Goal: Task Accomplishment & Management: Manage account settings

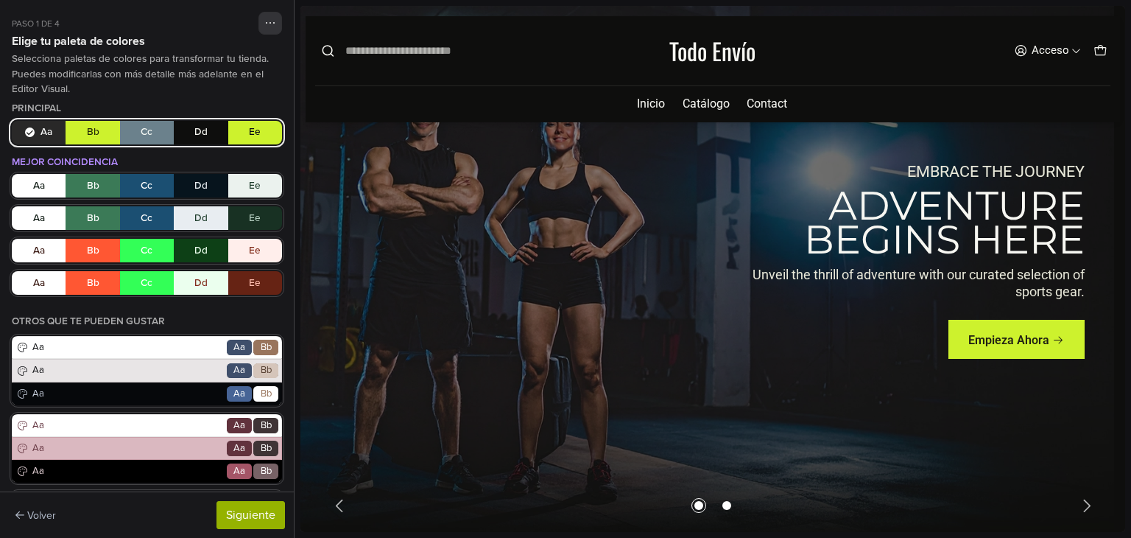
click at [99, 127] on button "Aa Bb Cc Dd Ee" at bounding box center [147, 133] width 270 height 24
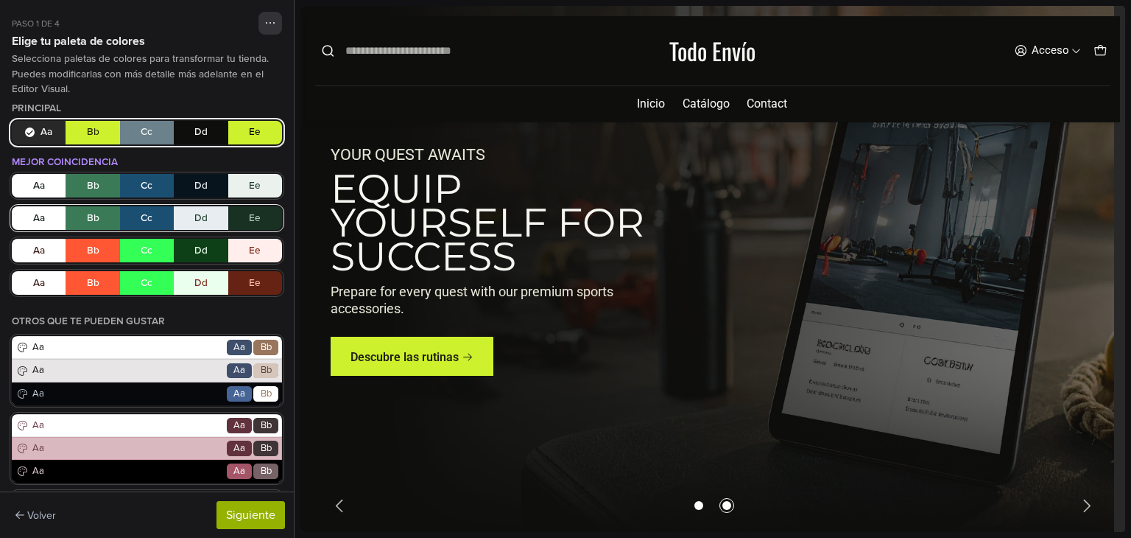
click at [158, 212] on button "Aa Bb Cc Dd Ee" at bounding box center [147, 218] width 270 height 24
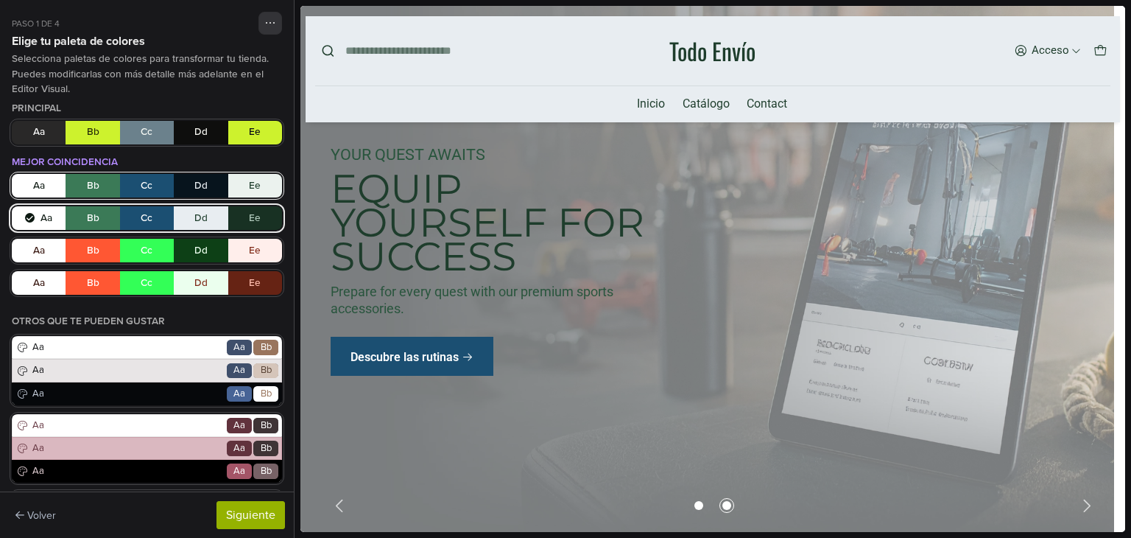
click at [142, 191] on button "Aa Bb Cc Dd Ee" at bounding box center [147, 186] width 270 height 24
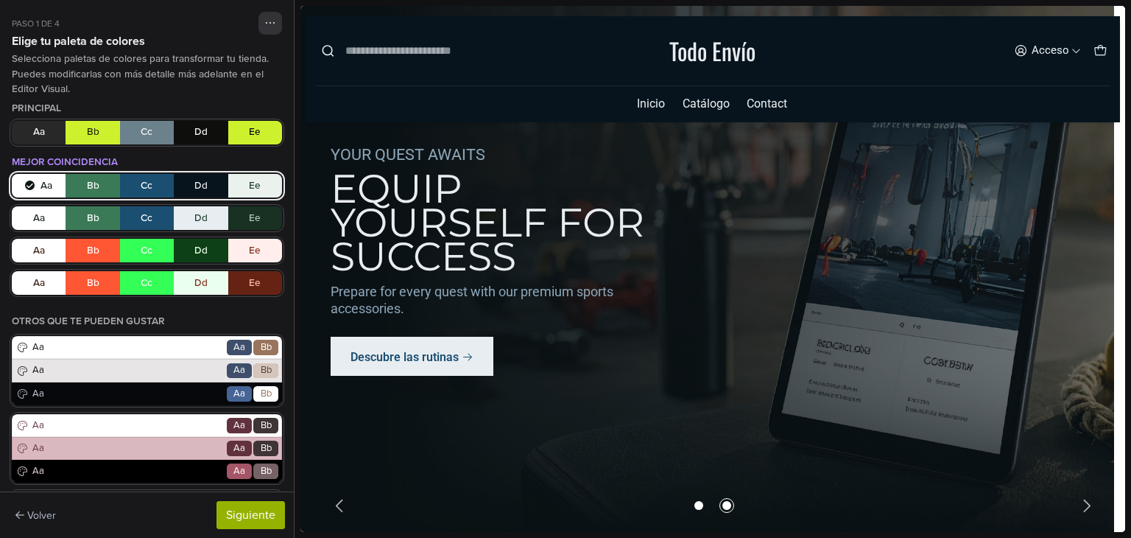
click at [200, 178] on button "Aa Bb Cc Dd Ee" at bounding box center [147, 186] width 270 height 24
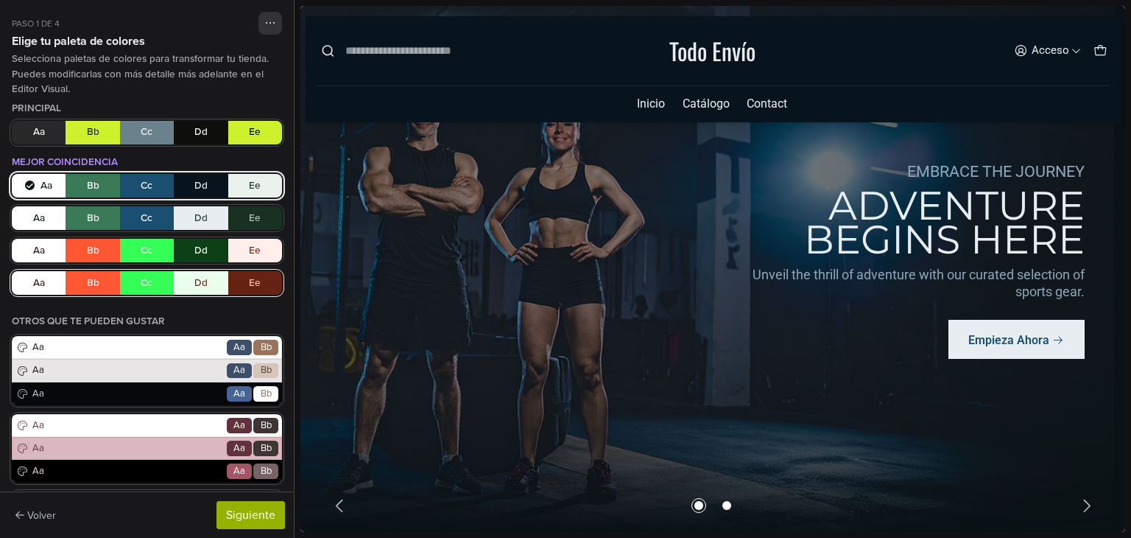
click at [225, 292] on button "Aa Bb Cc Dd Ee" at bounding box center [147, 283] width 270 height 24
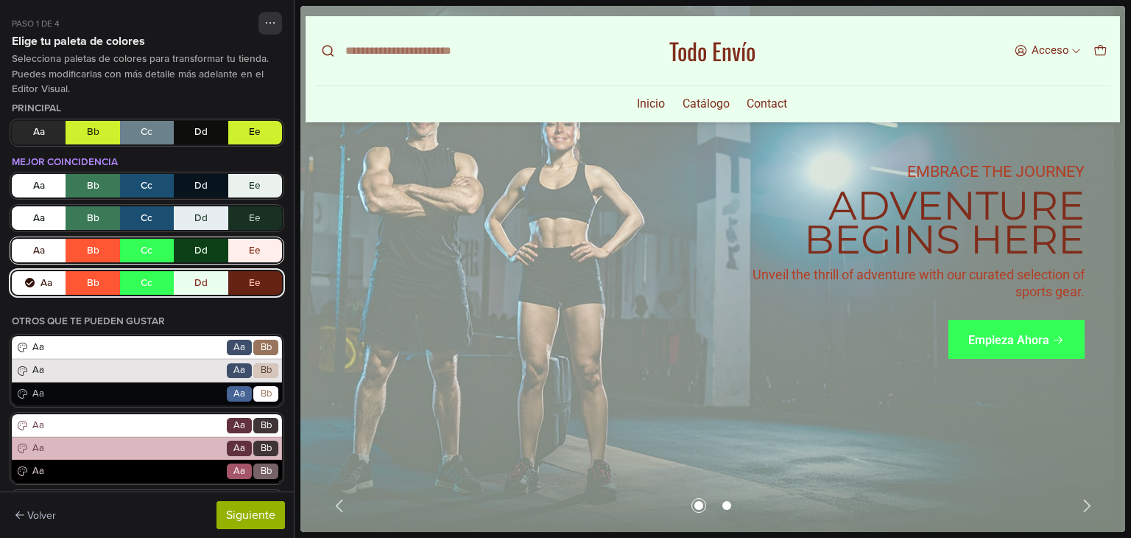
click at [206, 254] on button "Aa Bb Cc Dd Ee" at bounding box center [147, 251] width 270 height 24
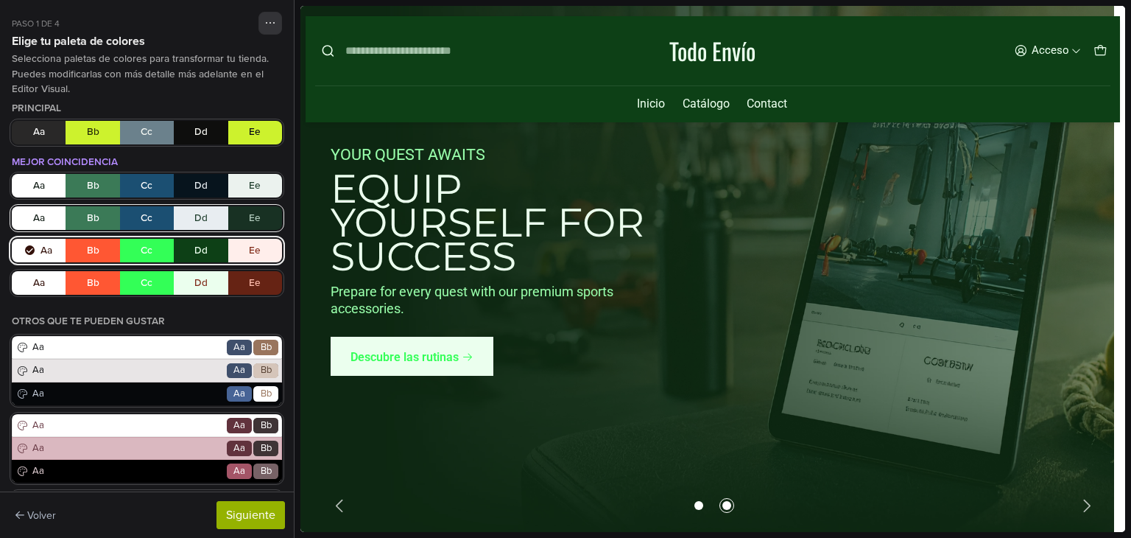
click at [203, 217] on button "Aa Bb Cc Dd Ee" at bounding box center [147, 218] width 270 height 24
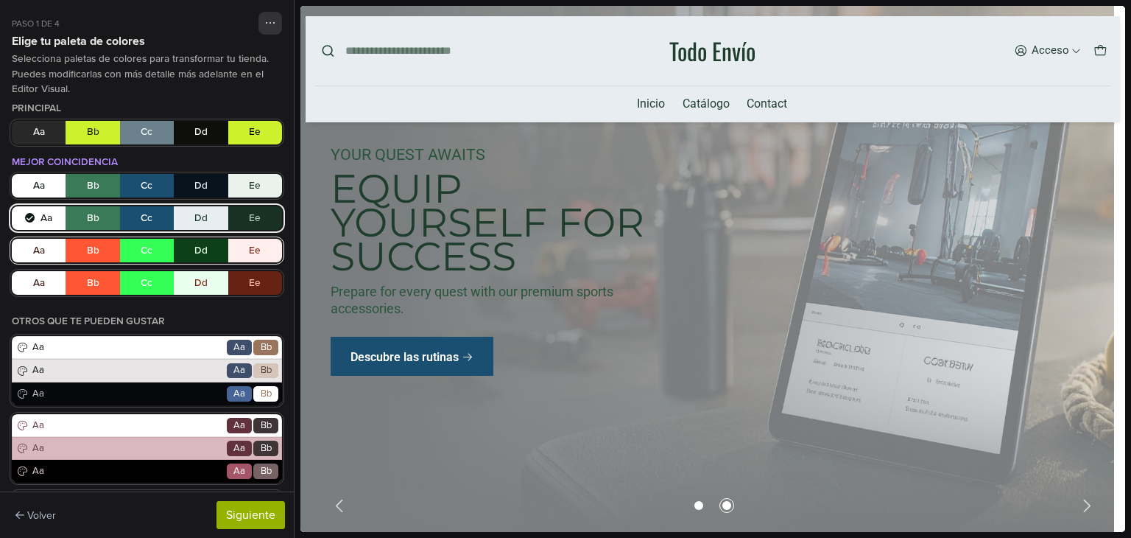
click at [205, 245] on button "Aa Bb Cc Dd Ee" at bounding box center [147, 251] width 270 height 24
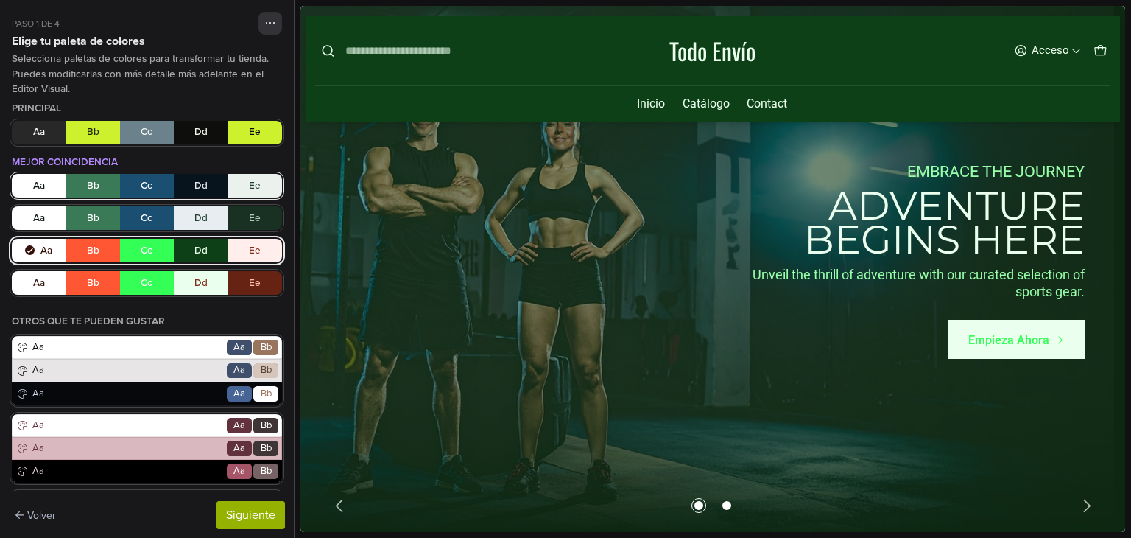
click at [164, 186] on button "Aa Bb Cc Dd Ee" at bounding box center [147, 186] width 270 height 24
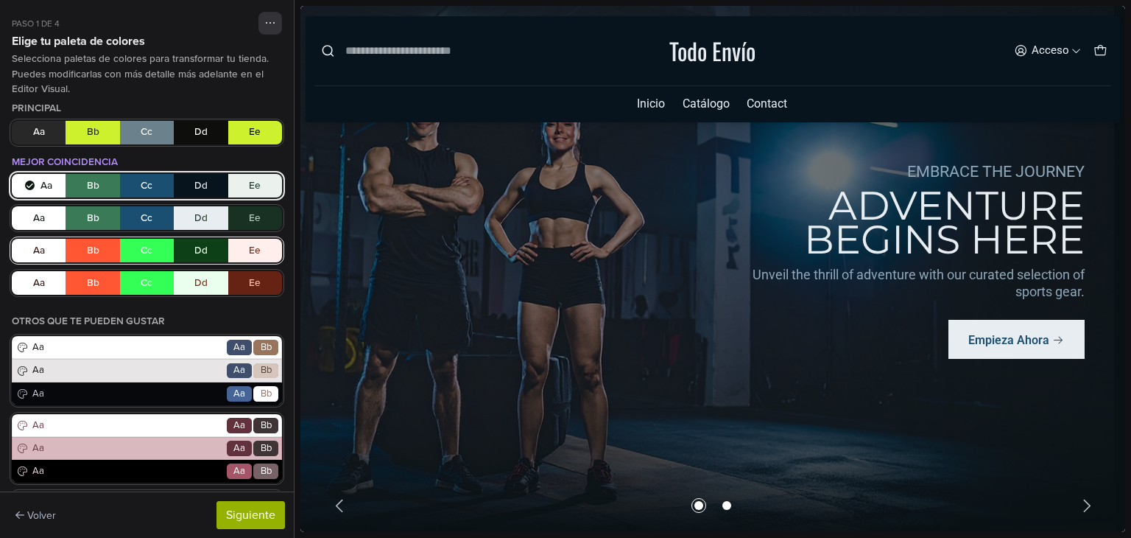
click at [144, 245] on button "Aa Bb Cc Dd Ee" at bounding box center [147, 251] width 270 height 24
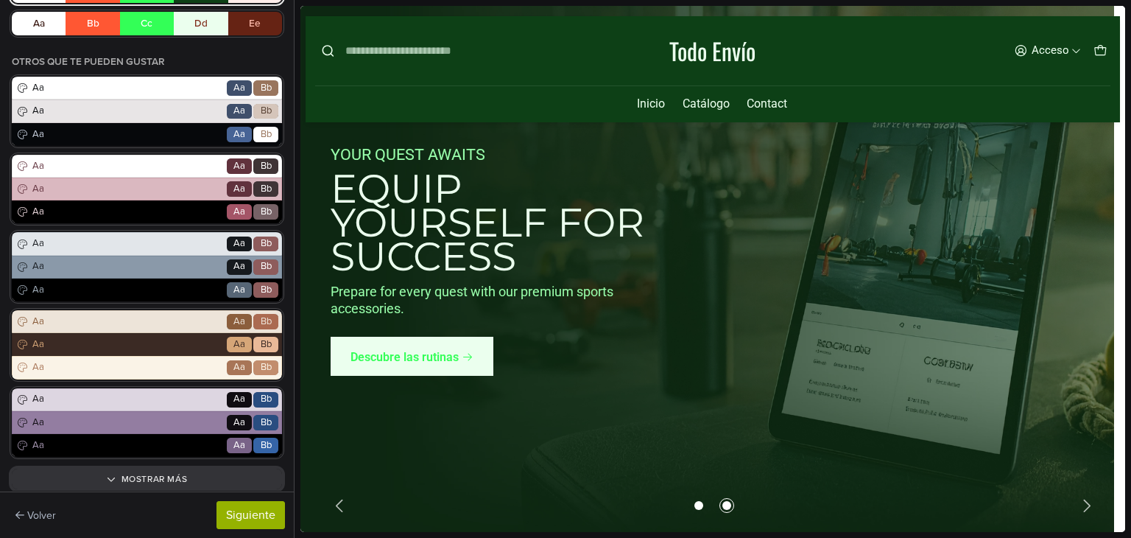
scroll to position [287, 0]
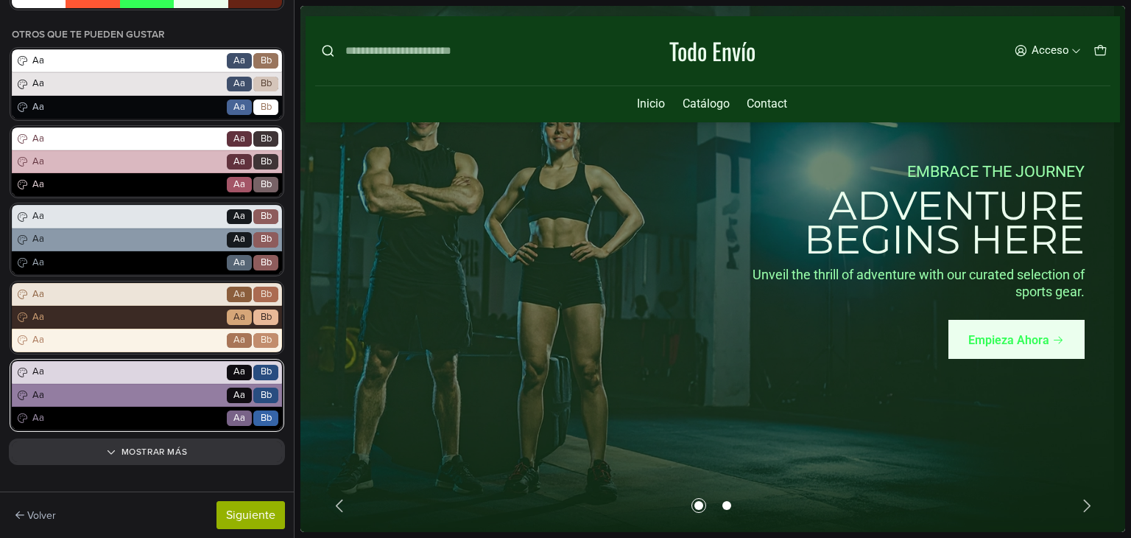
click at [141, 379] on div "Aa Go Aa Bb" at bounding box center [147, 372] width 270 height 23
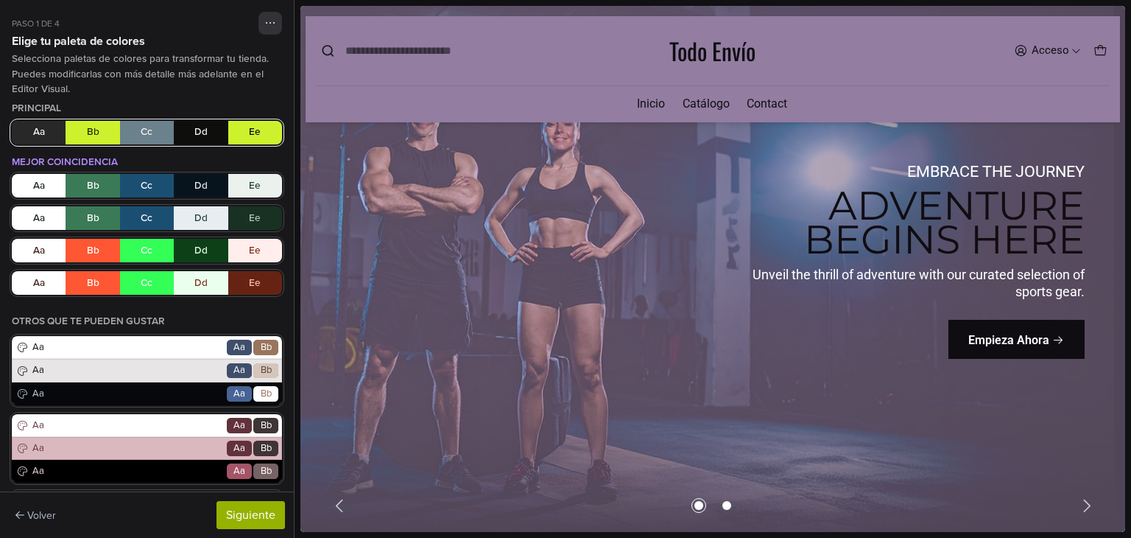
click at [189, 136] on button "Aa Bb Cc Dd Ee" at bounding box center [147, 133] width 270 height 24
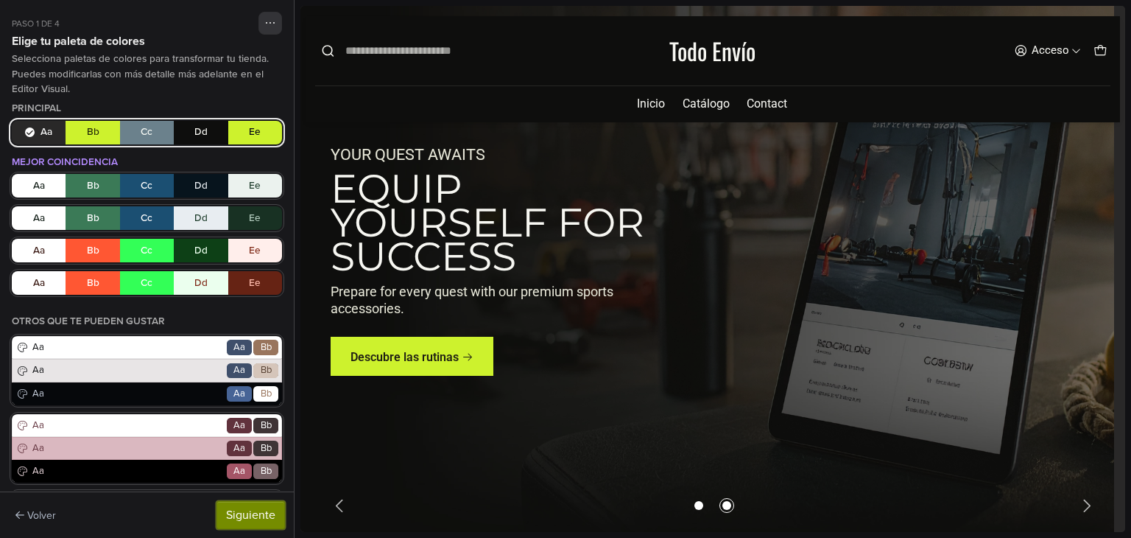
click at [245, 507] on button "Siguiente" at bounding box center [251, 515] width 68 height 28
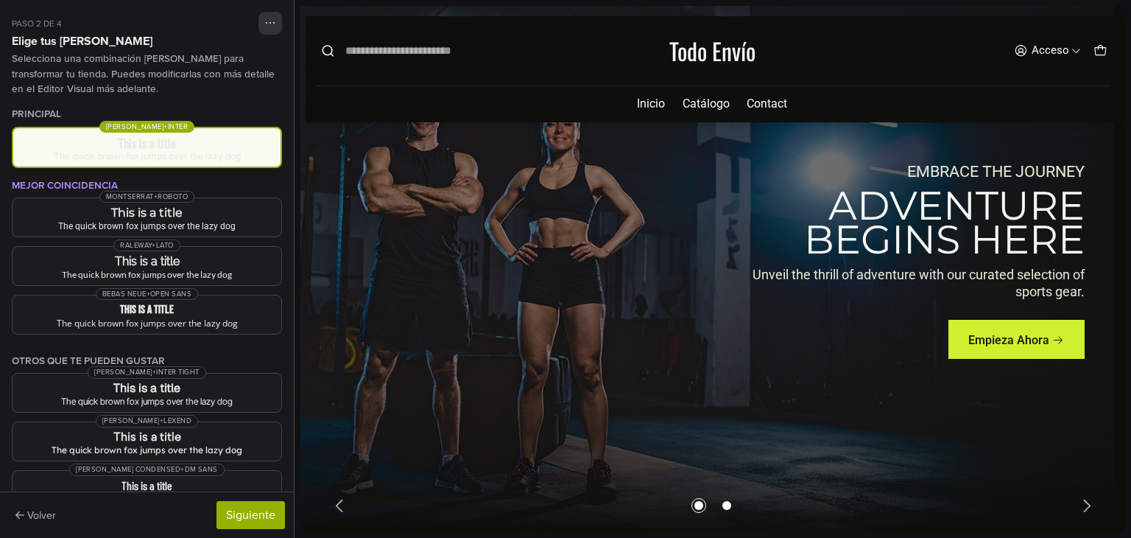
click at [706, 53] on link "Todo Envío" at bounding box center [713, 51] width 86 height 24
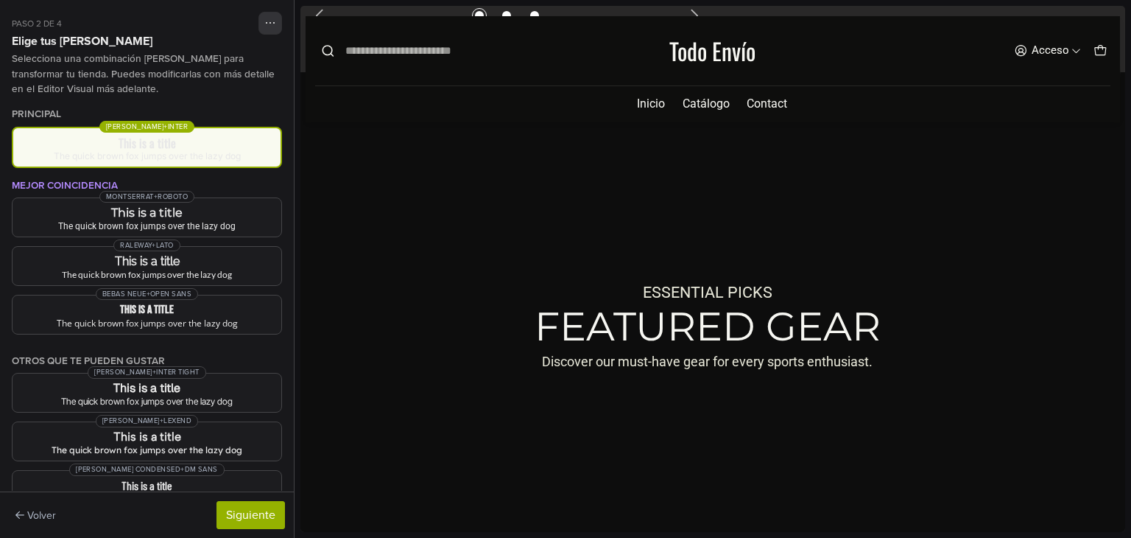
scroll to position [1712, 0]
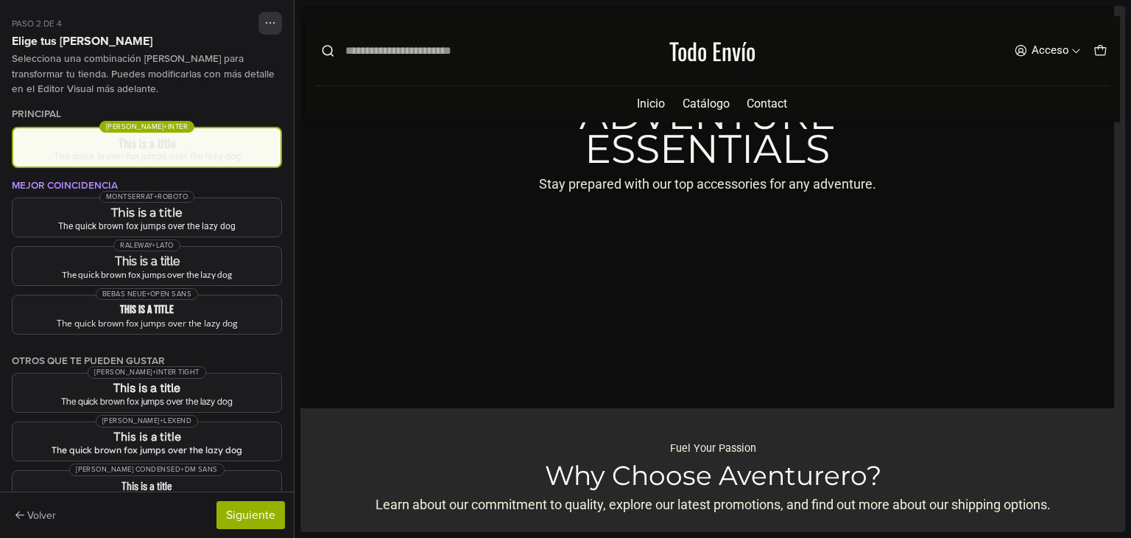
click at [172, 130] on span "[PERSON_NAME] + Inter" at bounding box center [146, 127] width 95 height 12
click at [160, 211] on h3 "This is a title" at bounding box center [146, 213] width 245 height 12
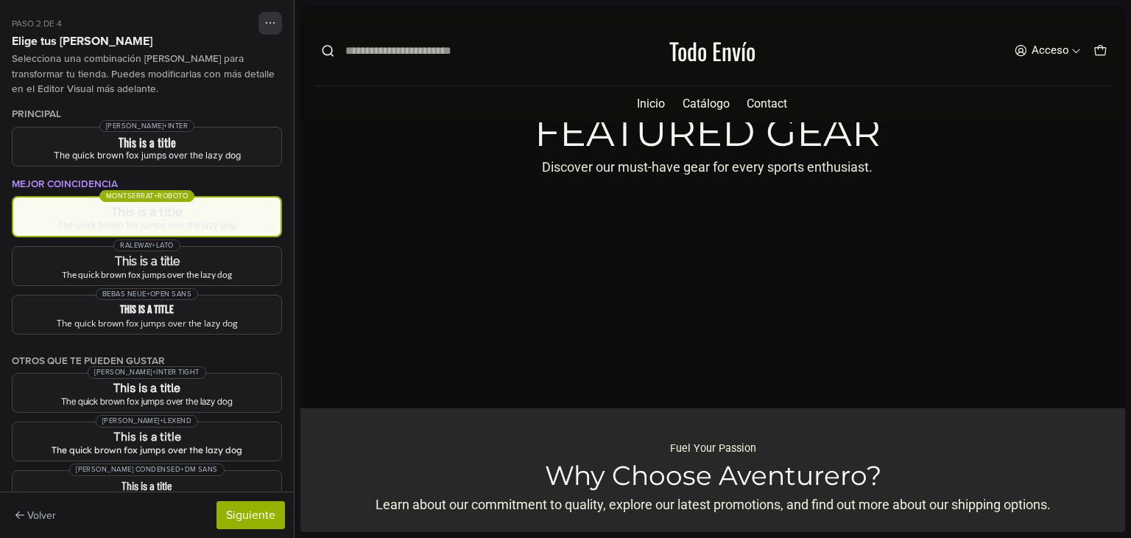
click at [156, 222] on div "The quick brown fox jumps over the lazy dog" at bounding box center [147, 225] width 244 height 9
click at [156, 251] on button "Raleway + Lato This is a title The quick brown fox jumps over the lazy dog" at bounding box center [147, 266] width 270 height 40
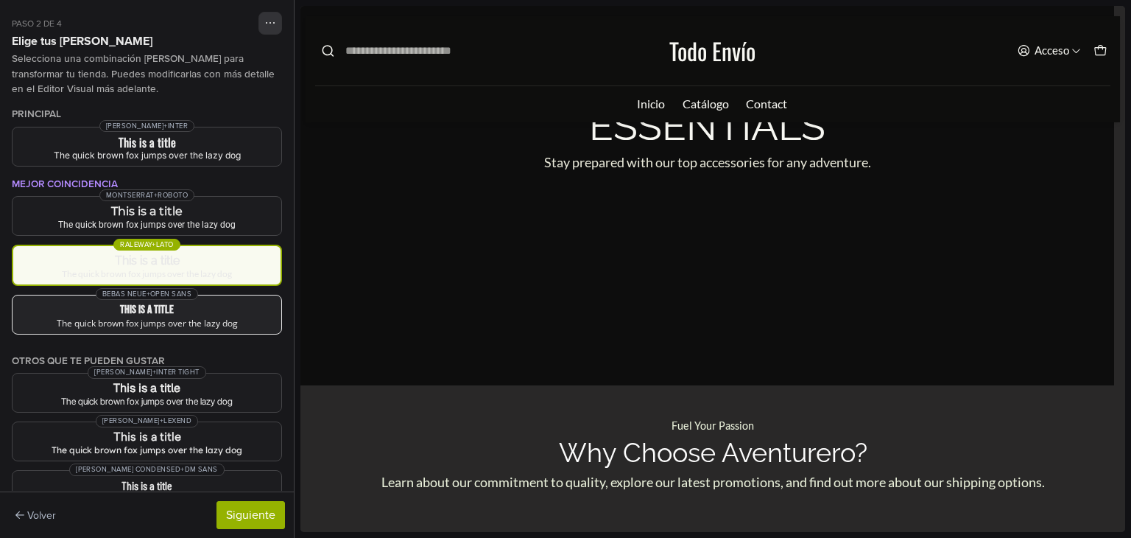
click at [189, 328] on button "Bebas Neue + Open Sans This is a title The quick brown fox jumps over the lazy …" at bounding box center [147, 315] width 270 height 40
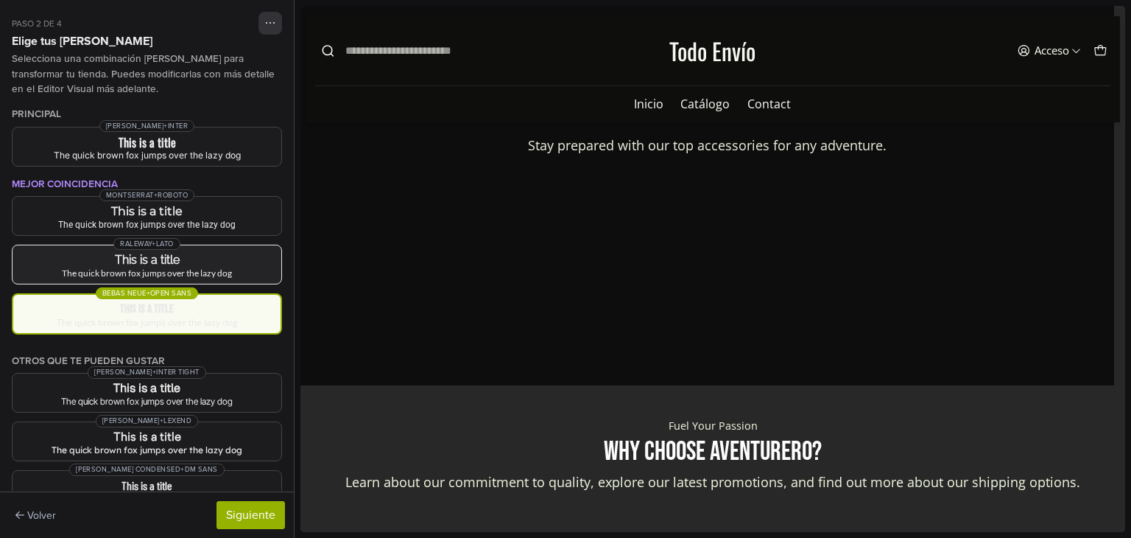
click at [189, 254] on h3 "This is a title" at bounding box center [146, 260] width 245 height 12
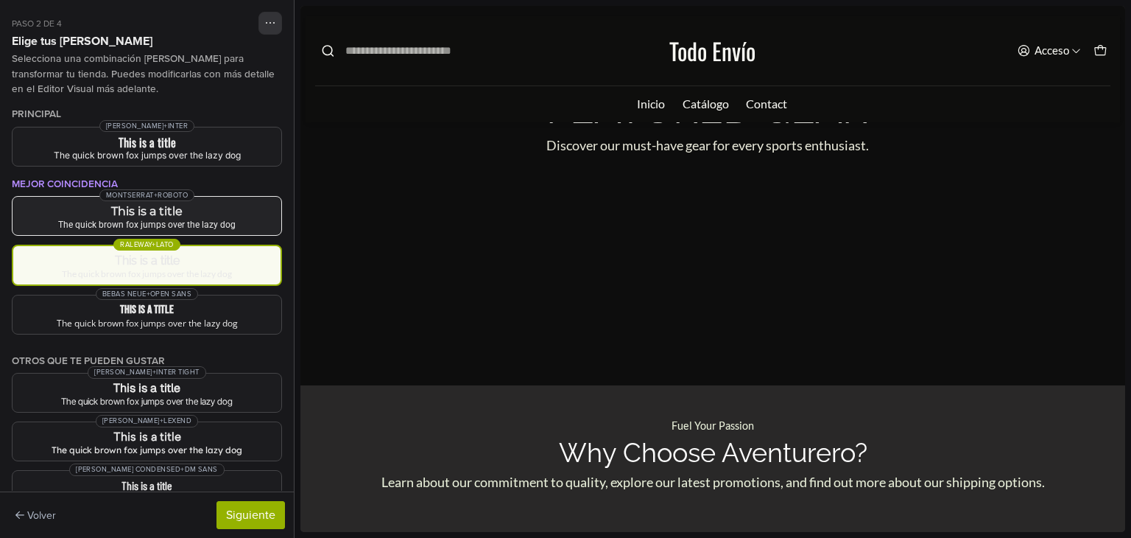
click at [211, 206] on h3 "This is a title" at bounding box center [146, 211] width 245 height 12
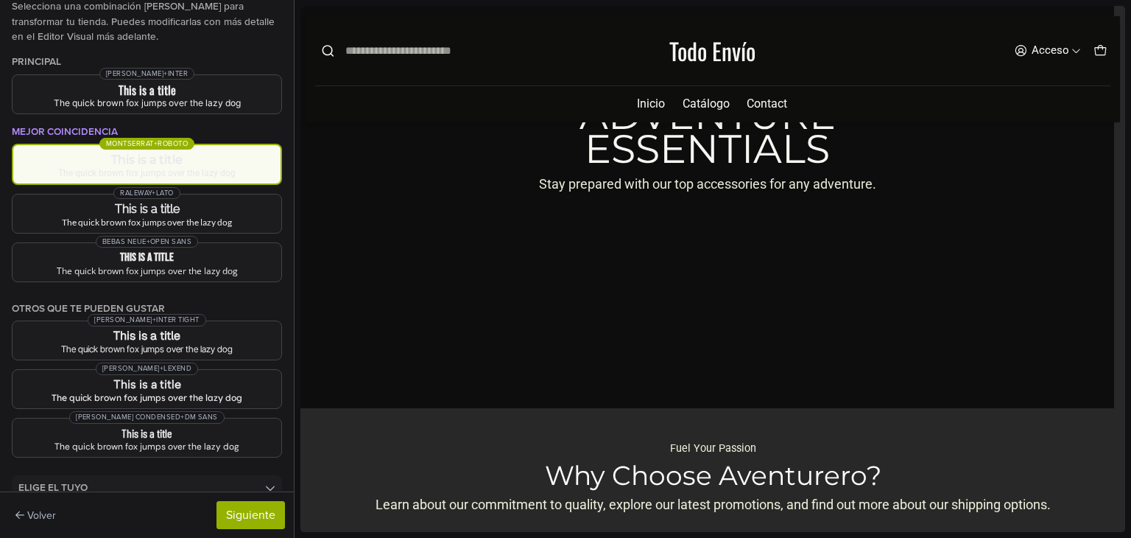
scroll to position [77, 0]
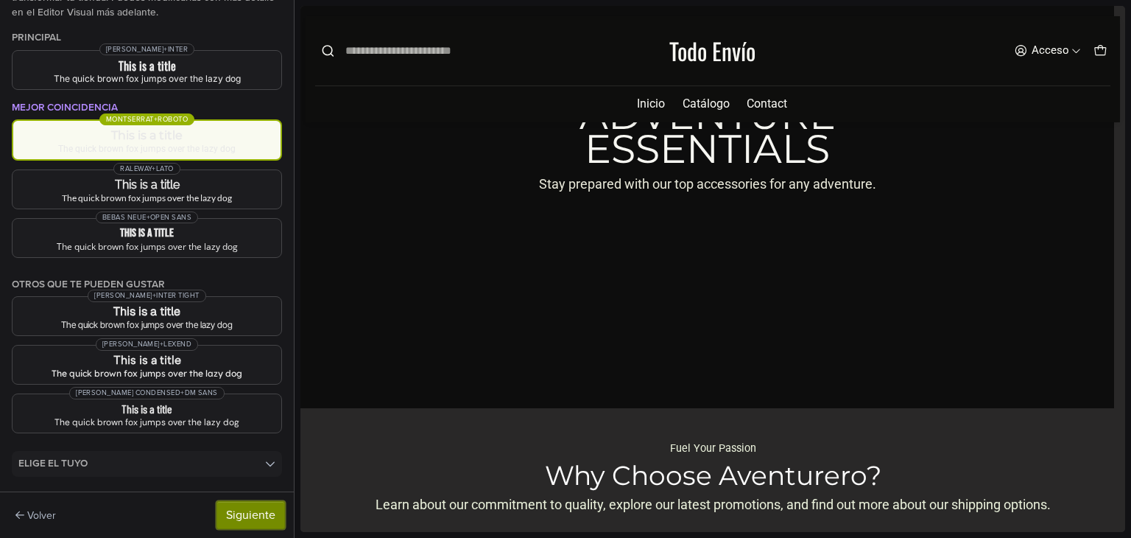
click at [250, 525] on button "Siguiente" at bounding box center [251, 515] width 68 height 28
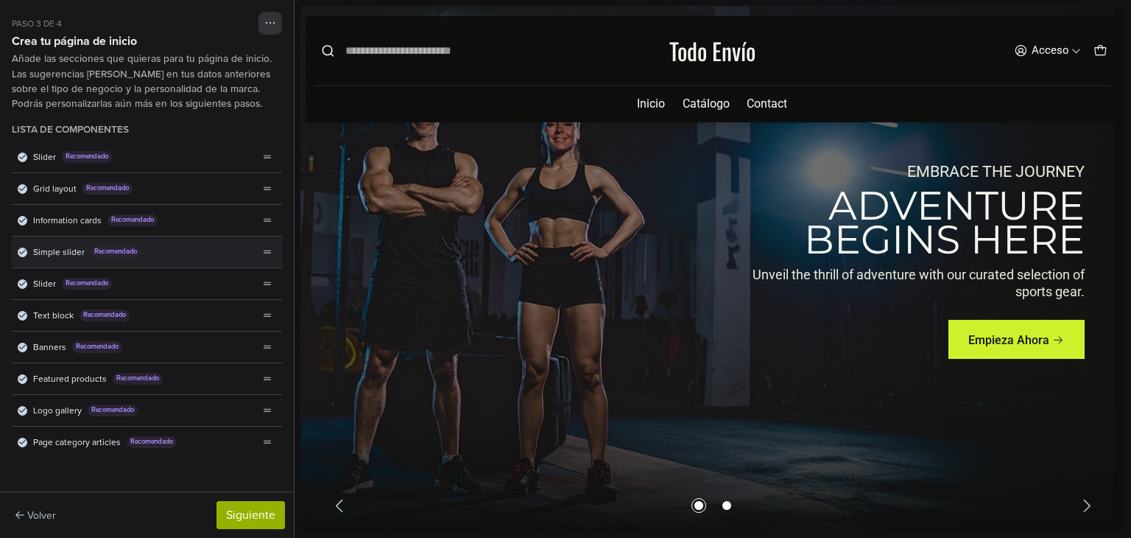
scroll to position [0, 0]
click at [228, 152] on div "Slider Recomendado" at bounding box center [135, 156] width 247 height 31
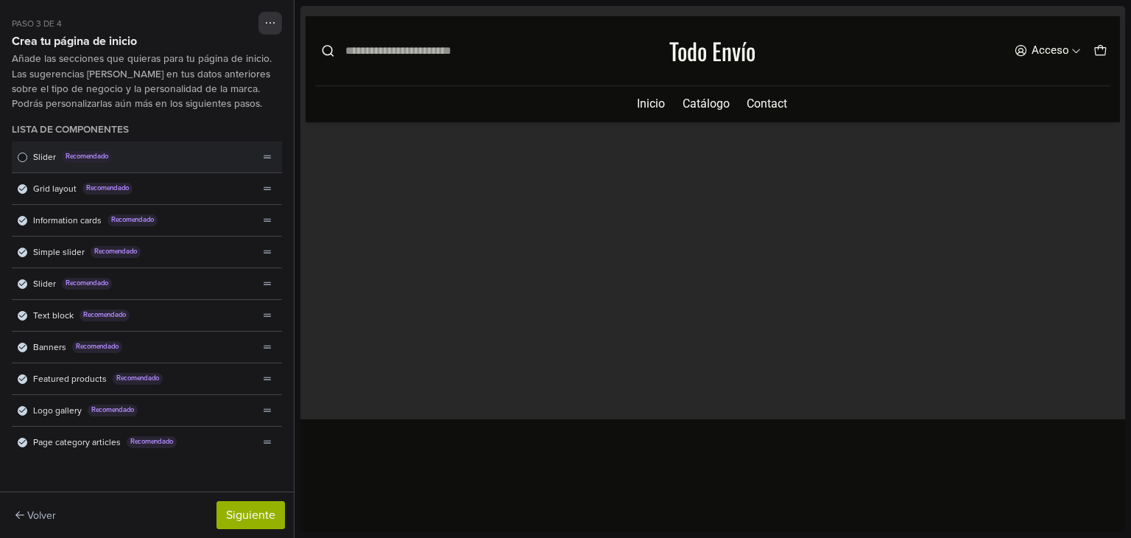
click at [199, 158] on div "Slider Recomendado" at bounding box center [135, 156] width 247 height 31
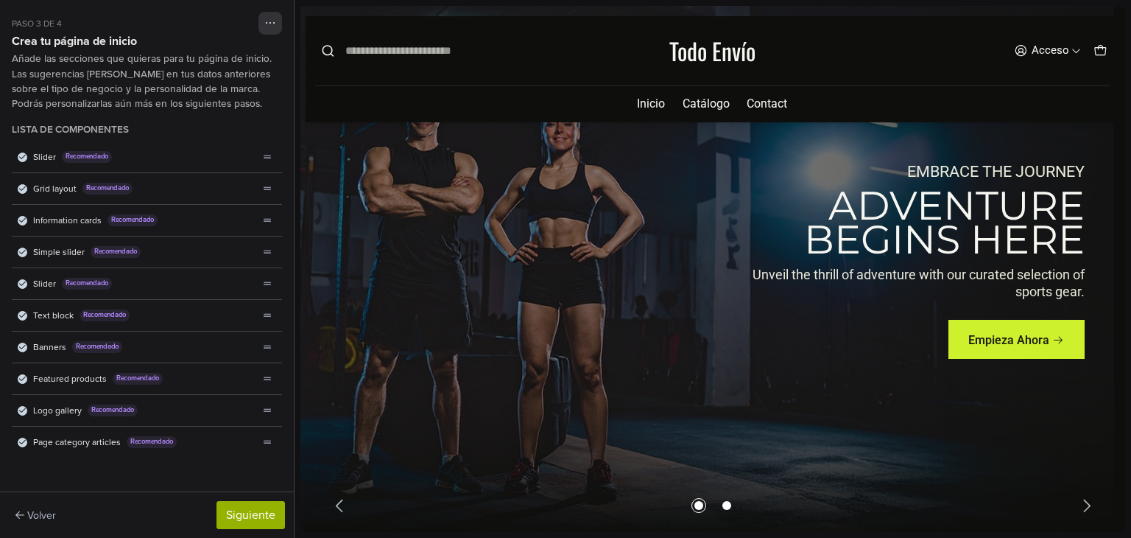
scroll to position [2, 0]
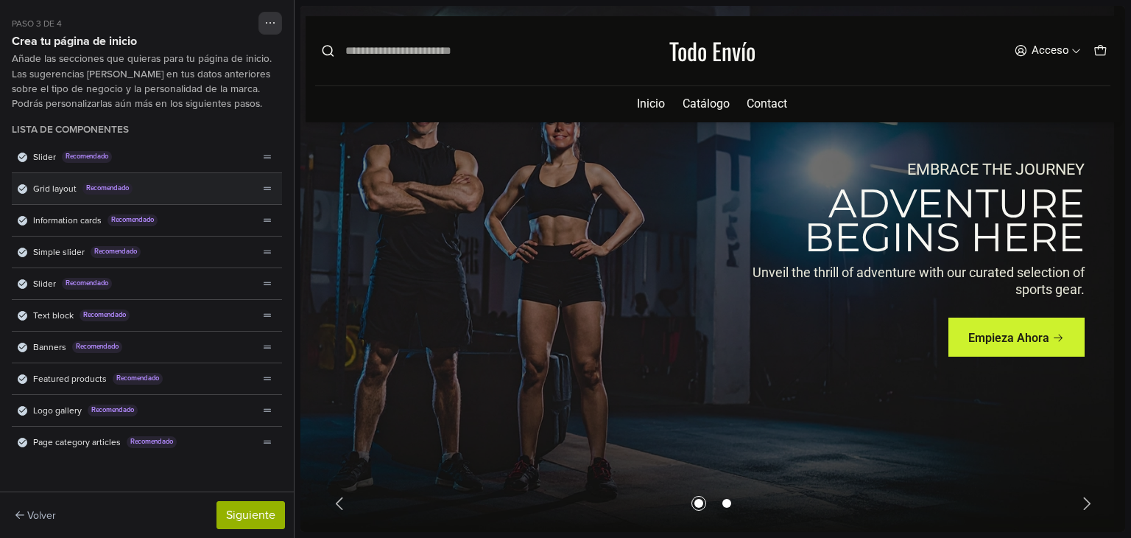
click at [239, 186] on div "Grid layout Recomendado" at bounding box center [135, 188] width 247 height 31
click at [209, 187] on div "Grid layout Recomendado" at bounding box center [135, 188] width 247 height 31
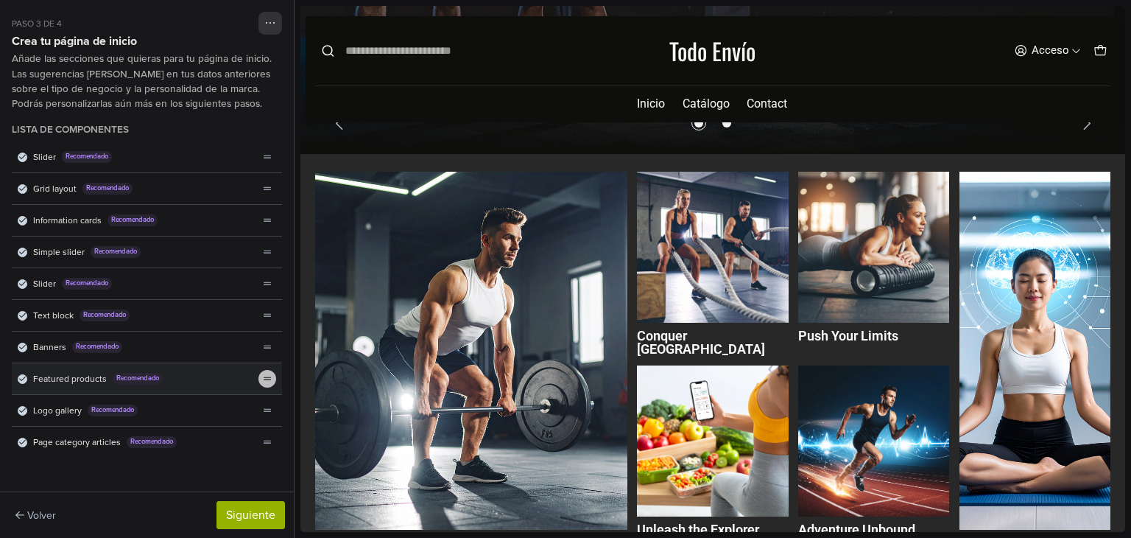
scroll to position [458, 0]
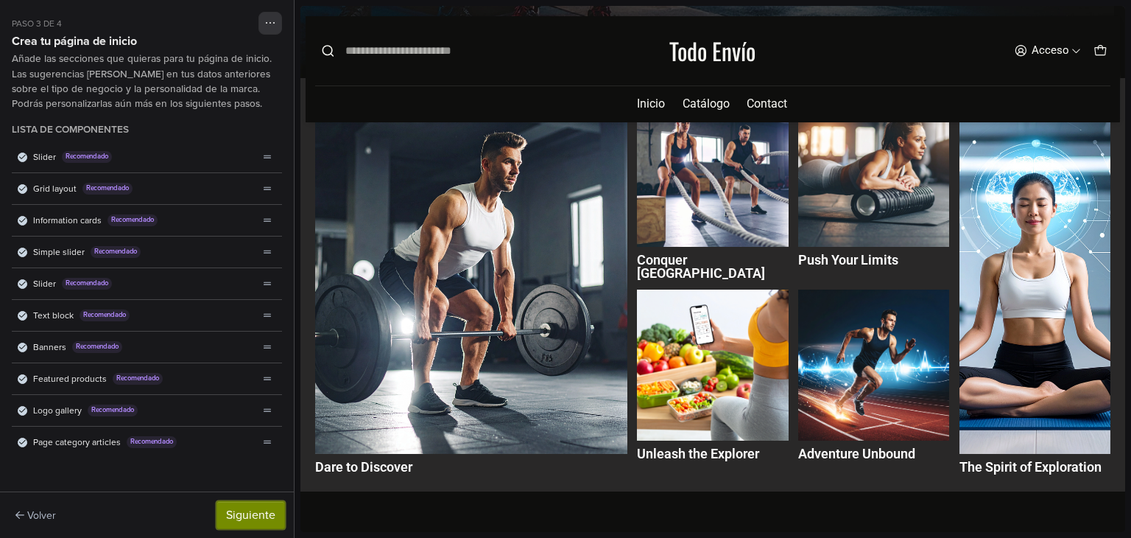
click at [234, 509] on button "Siguiente" at bounding box center [251, 515] width 68 height 28
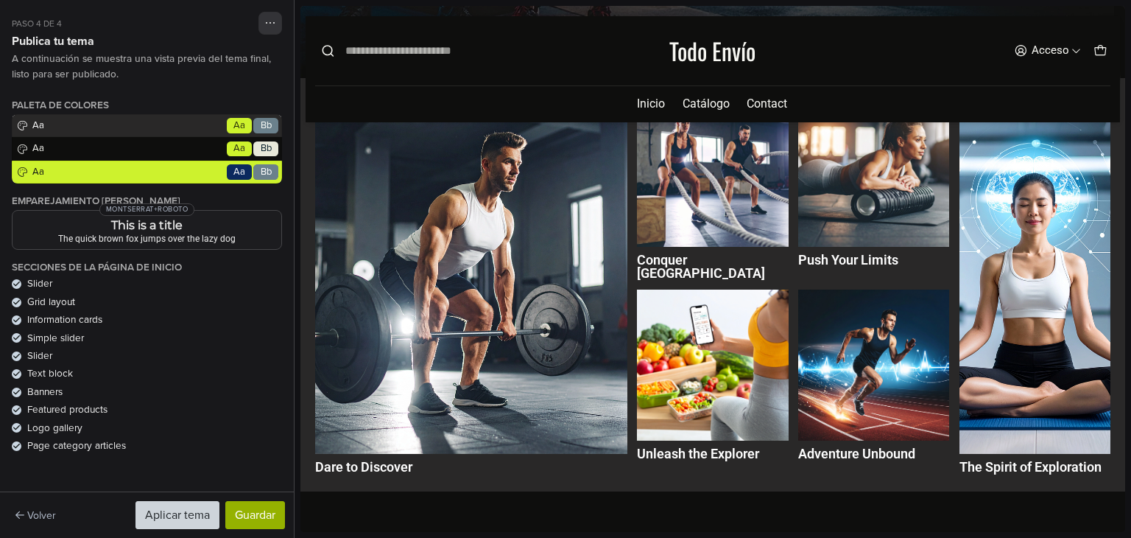
click at [110, 122] on div "Paleta de colores Aa Go Aa Bb Aa Go Aa Bb Aa Go Aa Bb" at bounding box center [147, 141] width 270 height 84
click at [239, 149] on div "Paleta de colores Aa Go Aa Bb Aa Go Aa Bb Aa Go Aa Bb" at bounding box center [147, 141] width 270 height 84
click at [186, 510] on button "Aplicar tema" at bounding box center [178, 515] width 84 height 28
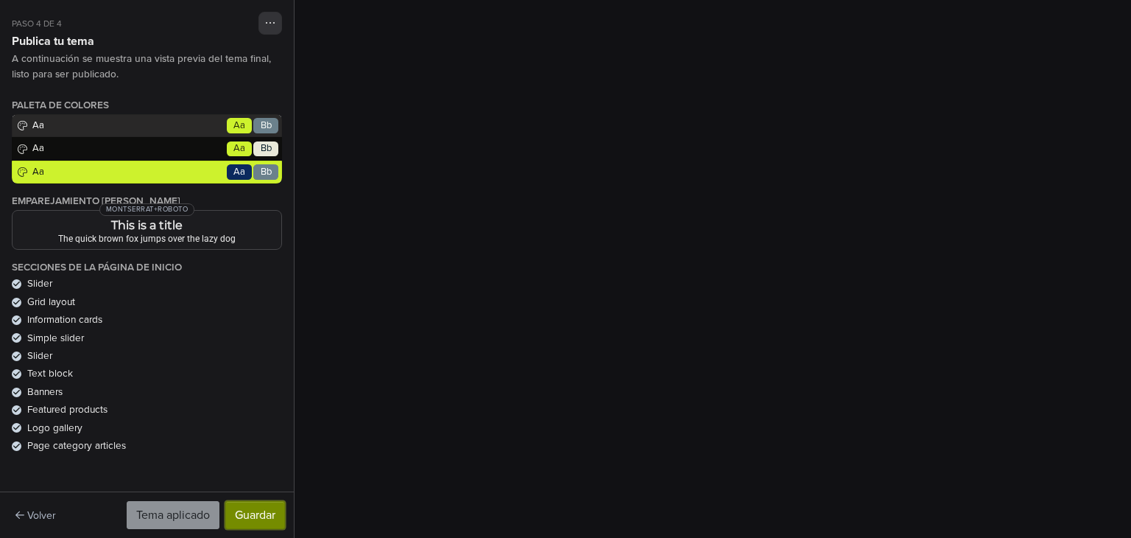
click at [256, 513] on button "Guardar" at bounding box center [255, 515] width 60 height 28
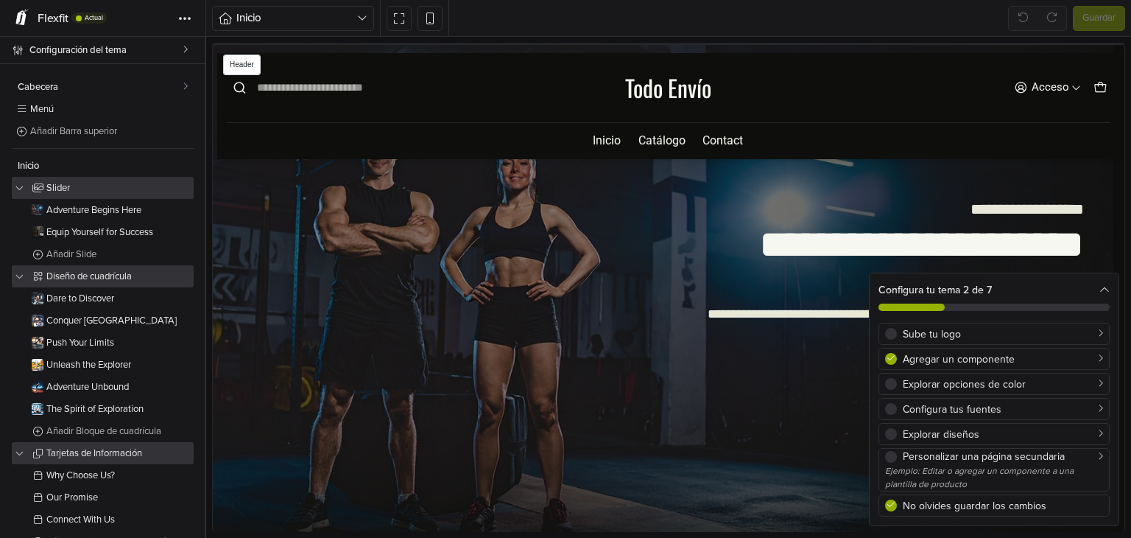
click at [666, 95] on link "Todo Envío" at bounding box center [668, 88] width 86 height 24
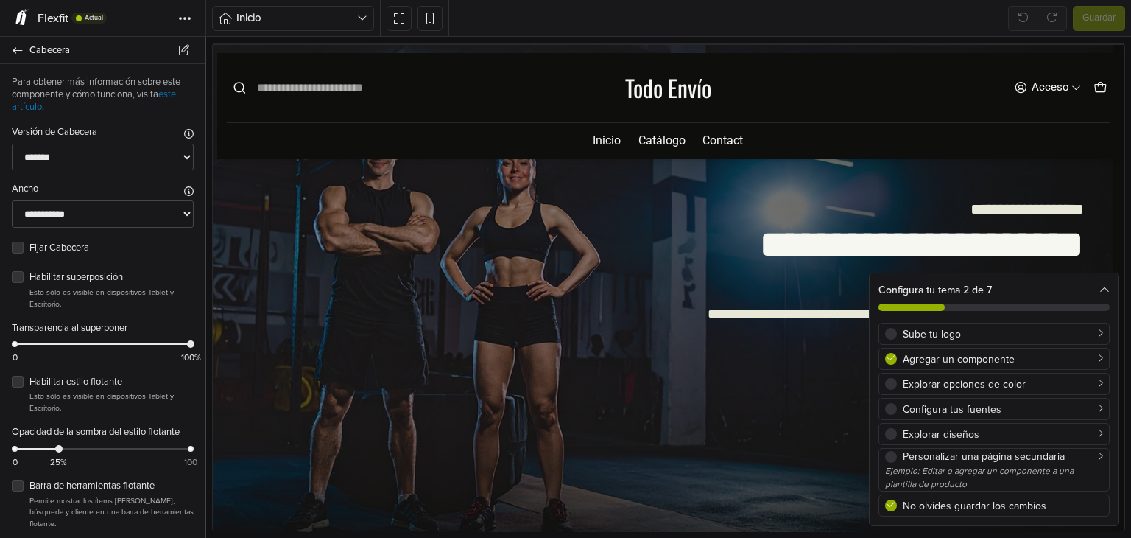
drag, startPoint x: 1128, startPoint y: 87, endPoint x: 1125, endPoint y: 51, distance: 36.2
click at [1125, 51] on div at bounding box center [668, 287] width 925 height 501
click at [91, 157] on select "******* ****** ******* ***** **** *******" at bounding box center [103, 157] width 182 height 27
click at [15, 50] on icon at bounding box center [18, 50] width 10 height 6
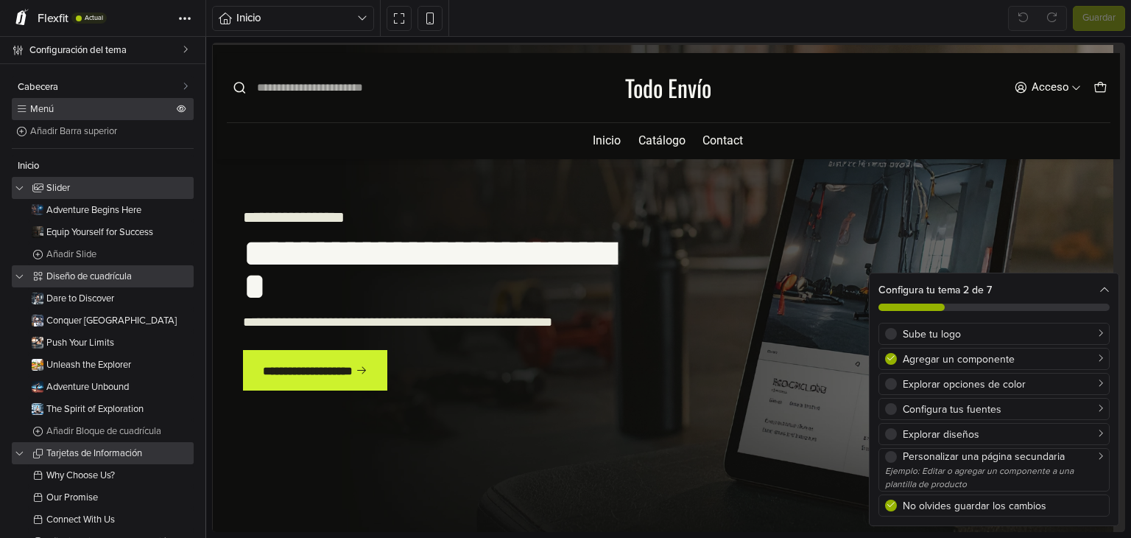
click at [54, 108] on span "Menú" at bounding box center [102, 110] width 144 height 10
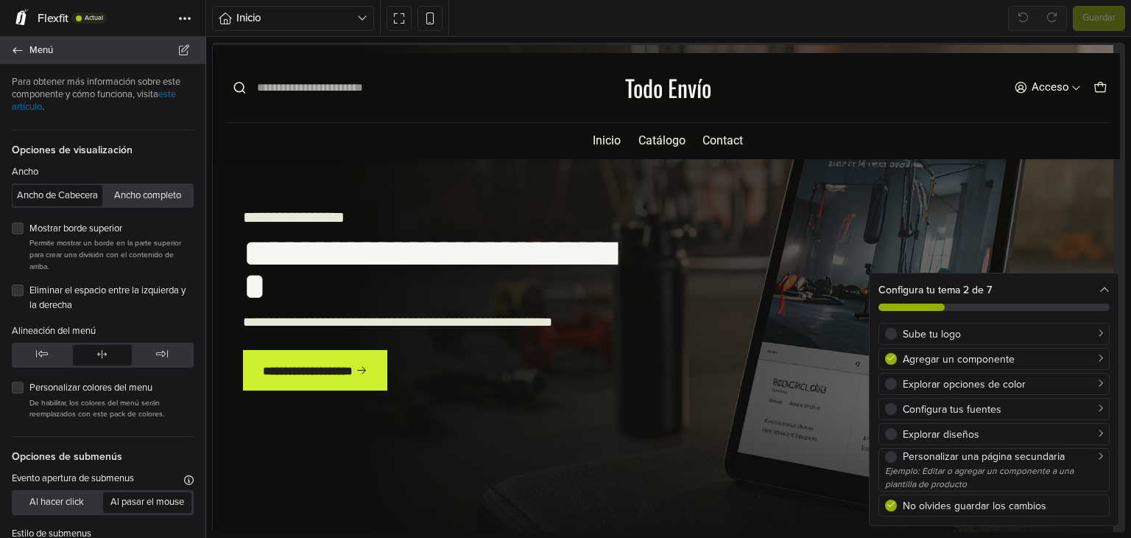
click at [17, 57] on link "Menú" at bounding box center [102, 50] width 205 height 27
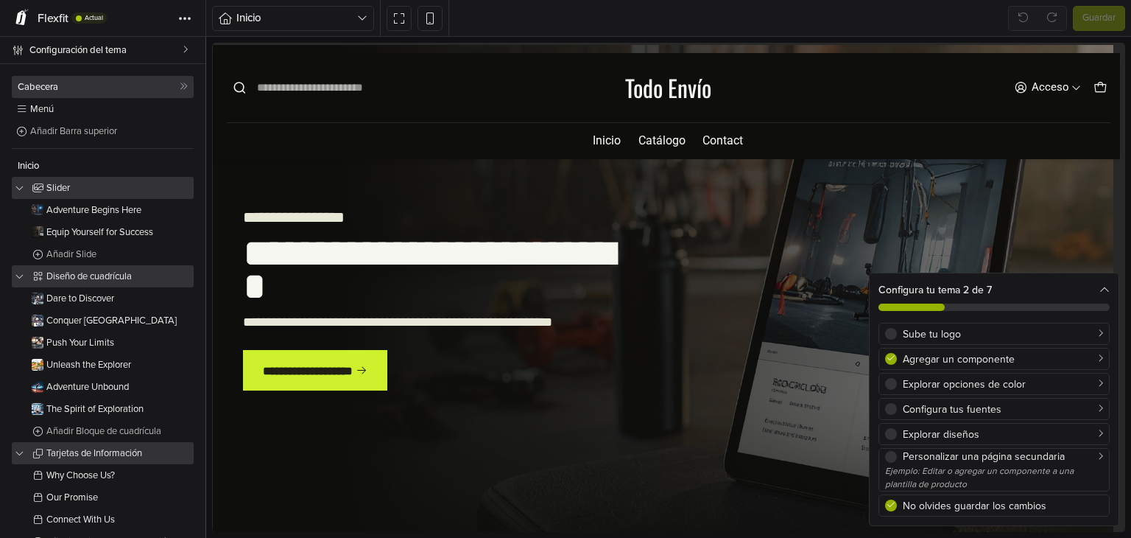
click at [76, 87] on span "Cabecera" at bounding box center [99, 87] width 162 height 10
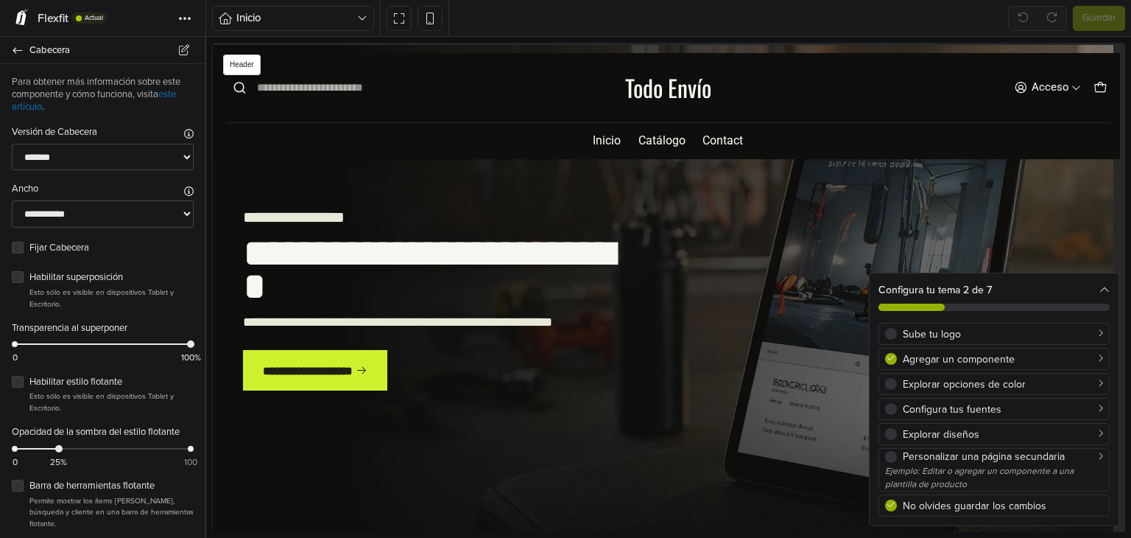
click at [654, 87] on link "Todo Envío" at bounding box center [668, 88] width 86 height 24
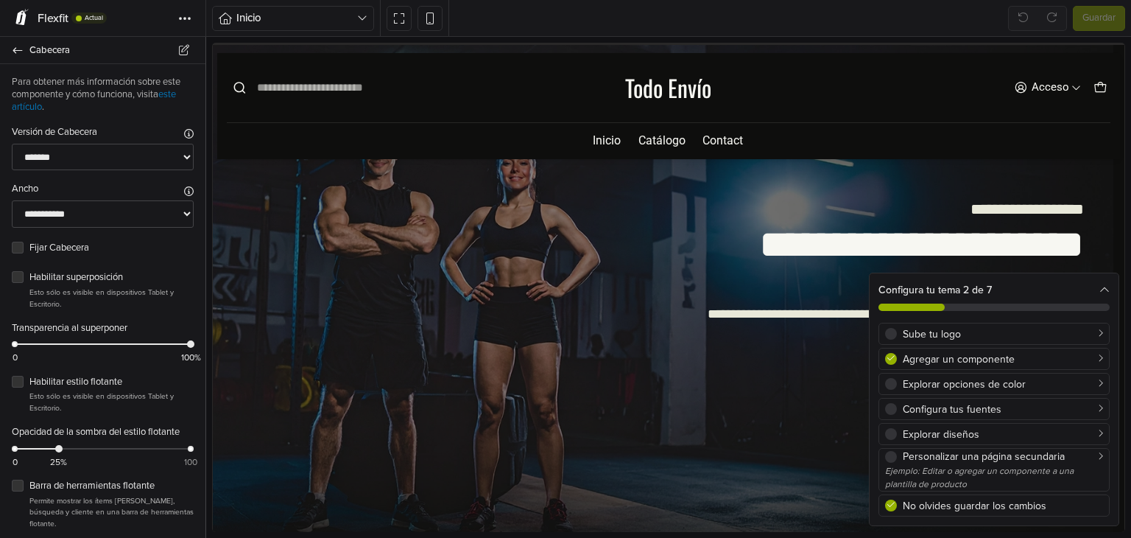
click at [654, 87] on link "Todo Envío" at bounding box center [668, 88] width 86 height 24
click at [340, 18] on span "Inicio" at bounding box center [296, 18] width 121 height 17
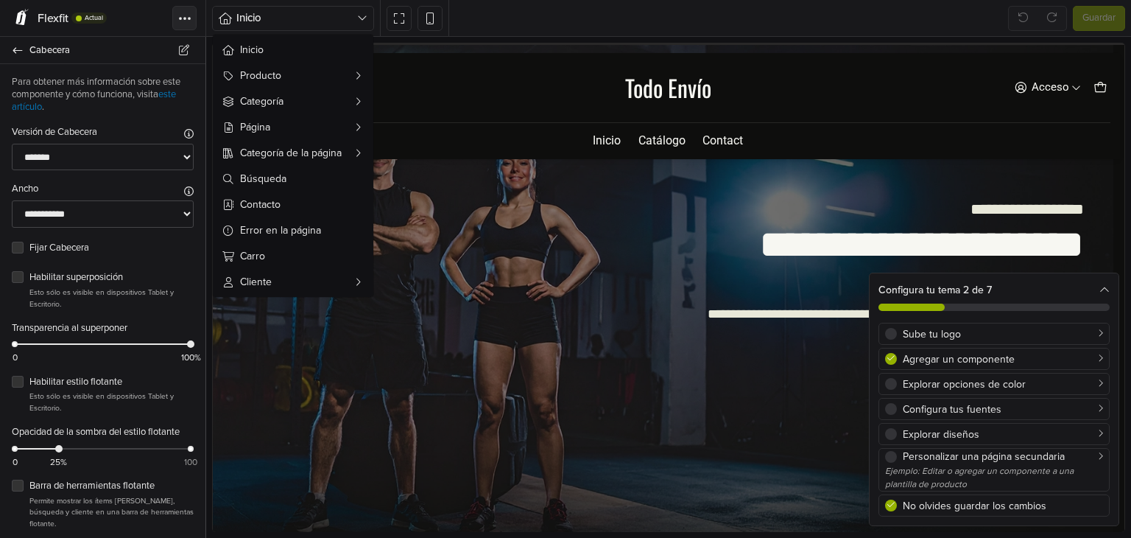
click at [190, 13] on button "Tema" at bounding box center [184, 18] width 24 height 24
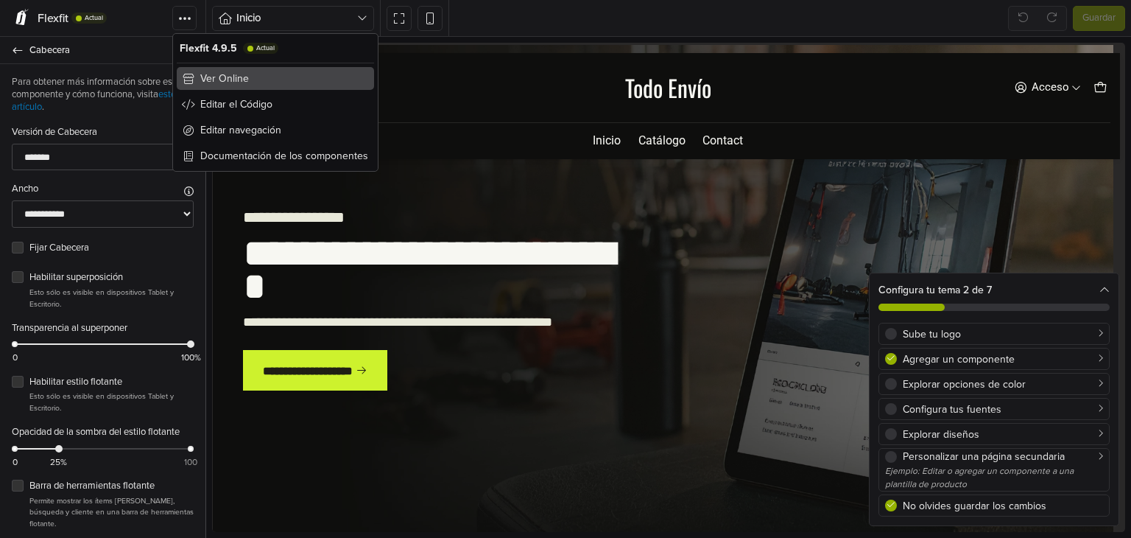
click at [298, 82] on link "Ver Online" at bounding box center [275, 78] width 197 height 23
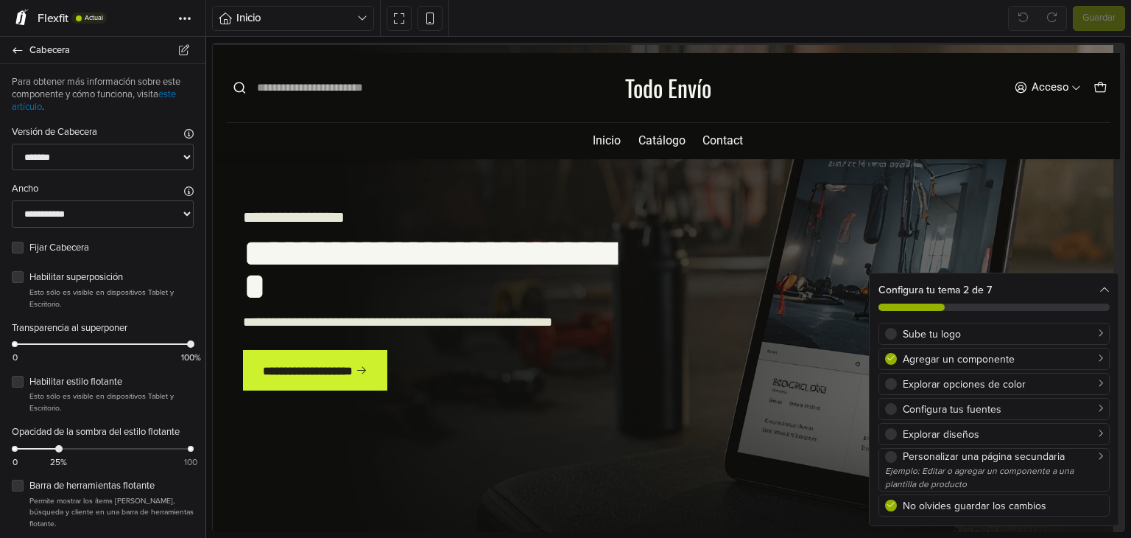
click at [81, 20] on icon at bounding box center [78, 18] width 7 height 6
click at [54, 18] on span "Flexfit" at bounding box center [53, 18] width 31 height 15
click at [24, 51] on link "Cabecera" at bounding box center [102, 50] width 205 height 27
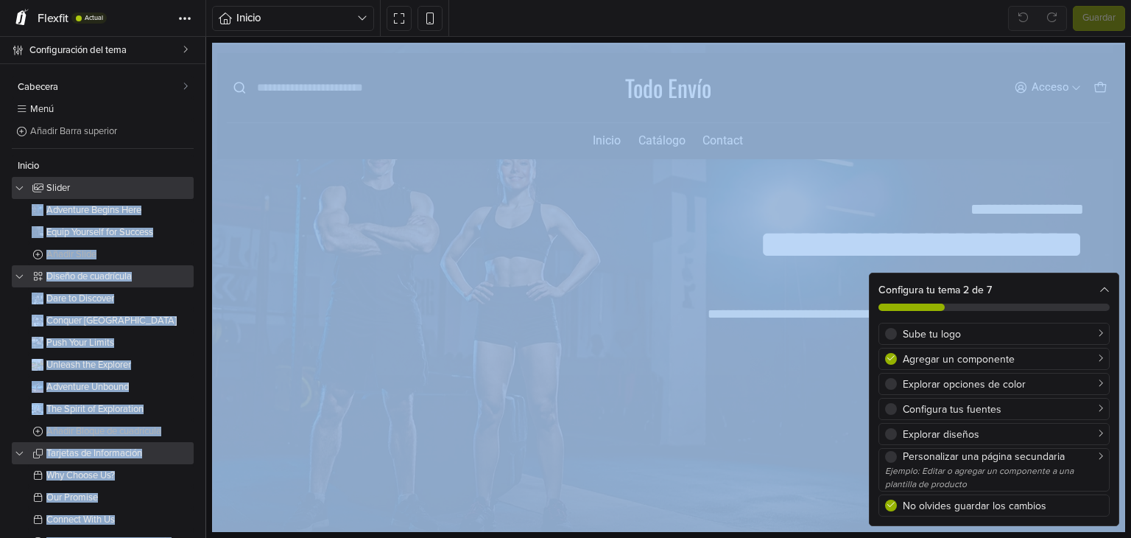
drag, startPoint x: 197, startPoint y: 196, endPoint x: 209, endPoint y: 216, distance: 23.1
click at [209, 216] on div "Configuración del tema Cabecera Menú Añadir Barra superior Inicio Slider Advent…" at bounding box center [565, 287] width 1131 height 501
click at [209, 216] on div at bounding box center [668, 287] width 925 height 501
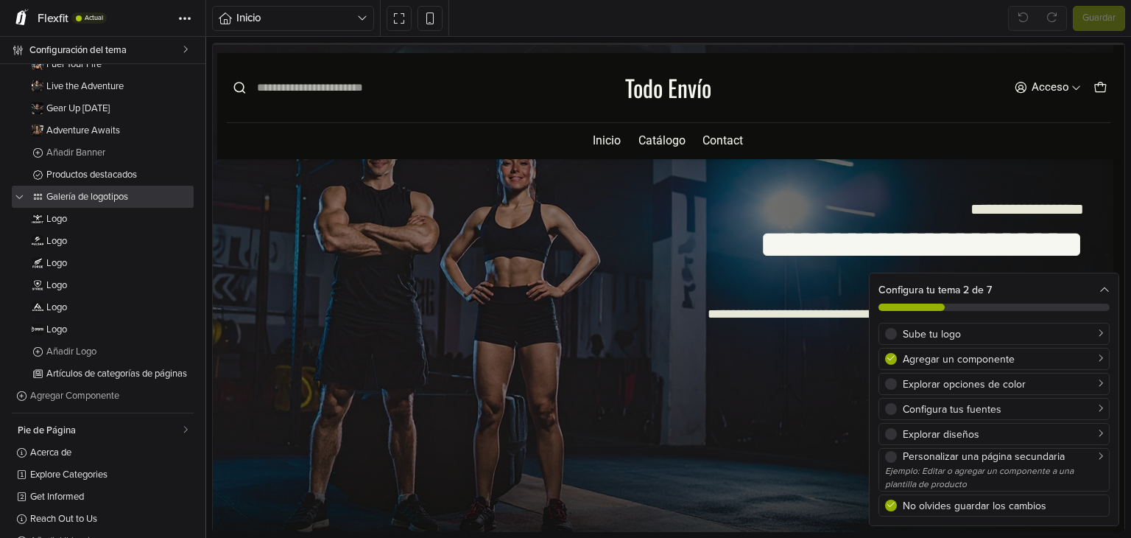
scroll to position [719, 0]
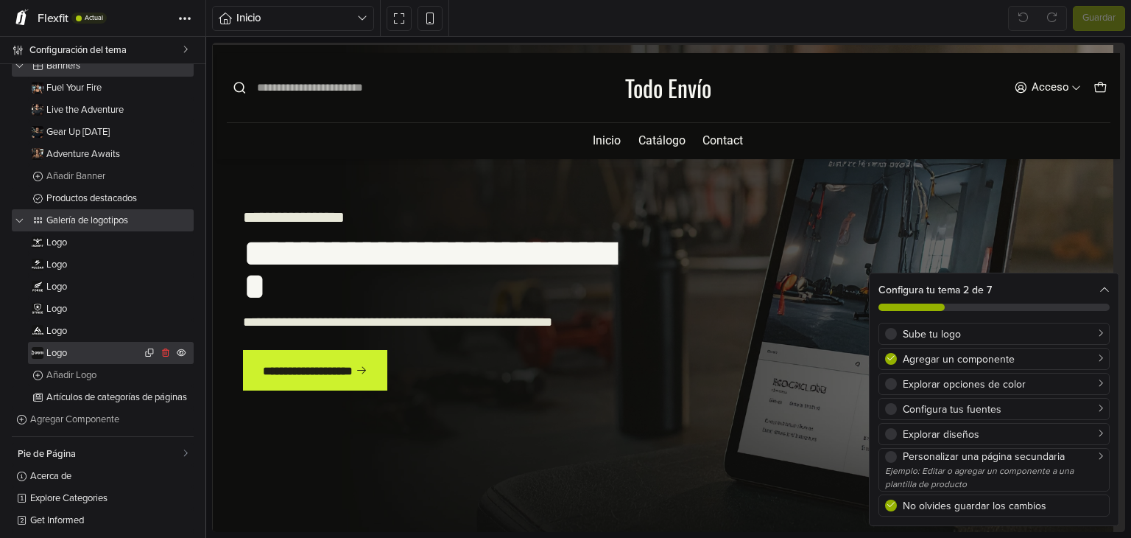
click at [77, 345] on link "Logo" at bounding box center [111, 353] width 166 height 22
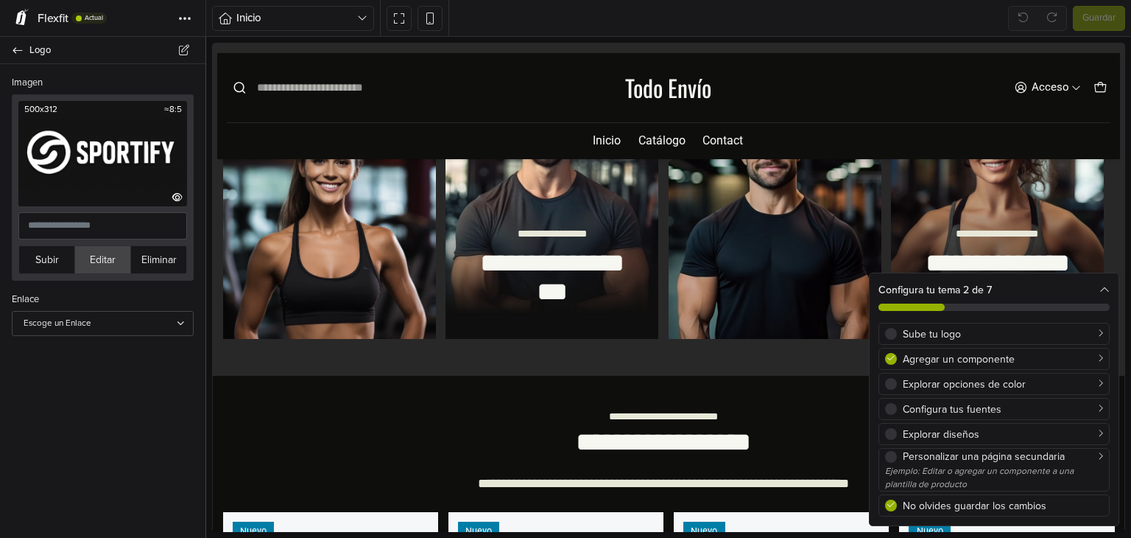
scroll to position [3231, 0]
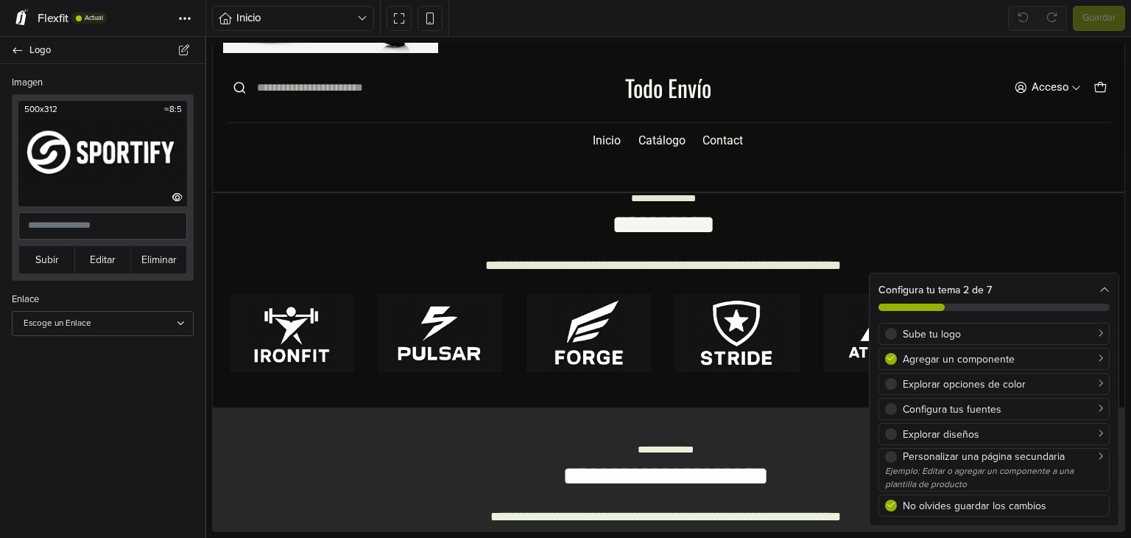
click at [82, 153] on img at bounding box center [102, 153] width 169 height 105
click at [690, 92] on link "Todo Envío" at bounding box center [668, 88] width 86 height 24
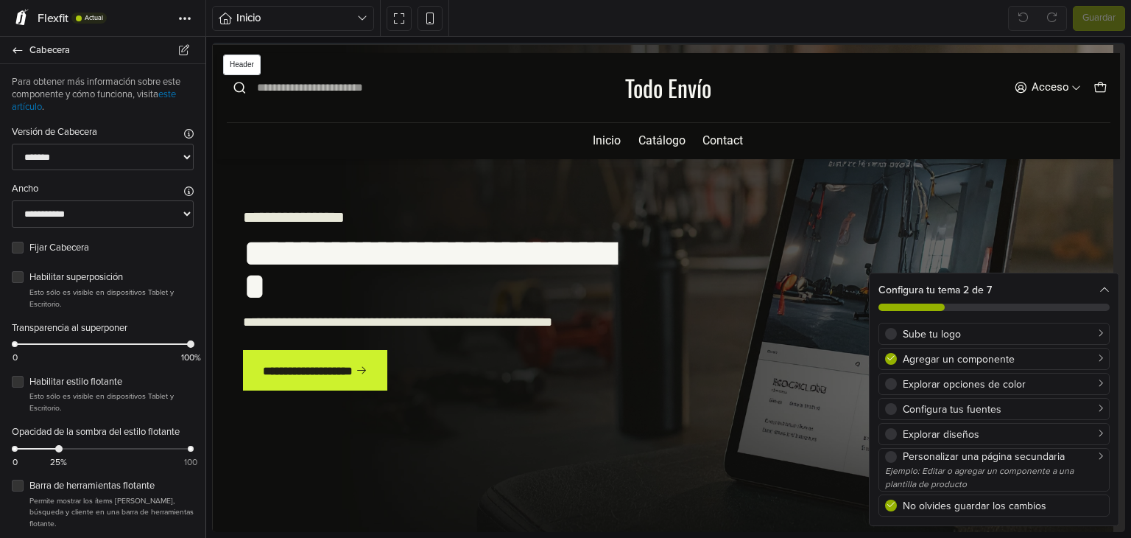
click at [690, 92] on link "Todo Envío" at bounding box center [668, 88] width 86 height 24
click at [52, 211] on select "**********" at bounding box center [103, 213] width 182 height 27
click at [116, 156] on select "******* ****** ******* ***** **** *******" at bounding box center [103, 157] width 182 height 27
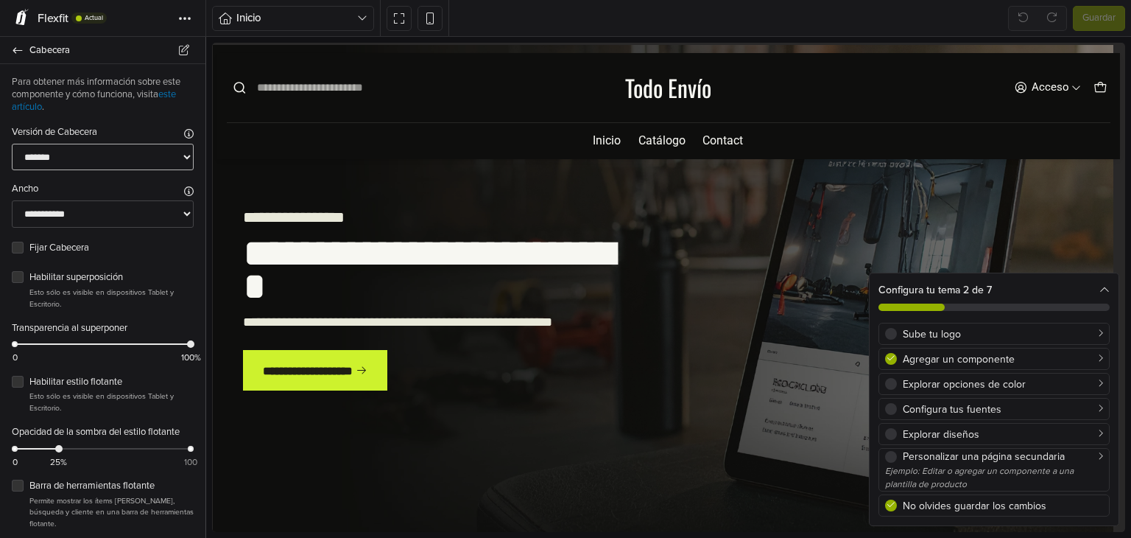
drag, startPoint x: 201, startPoint y: 152, endPoint x: 105, endPoint y: 245, distance: 133.3
click at [27, 57] on link "Cabecera" at bounding box center [102, 50] width 205 height 27
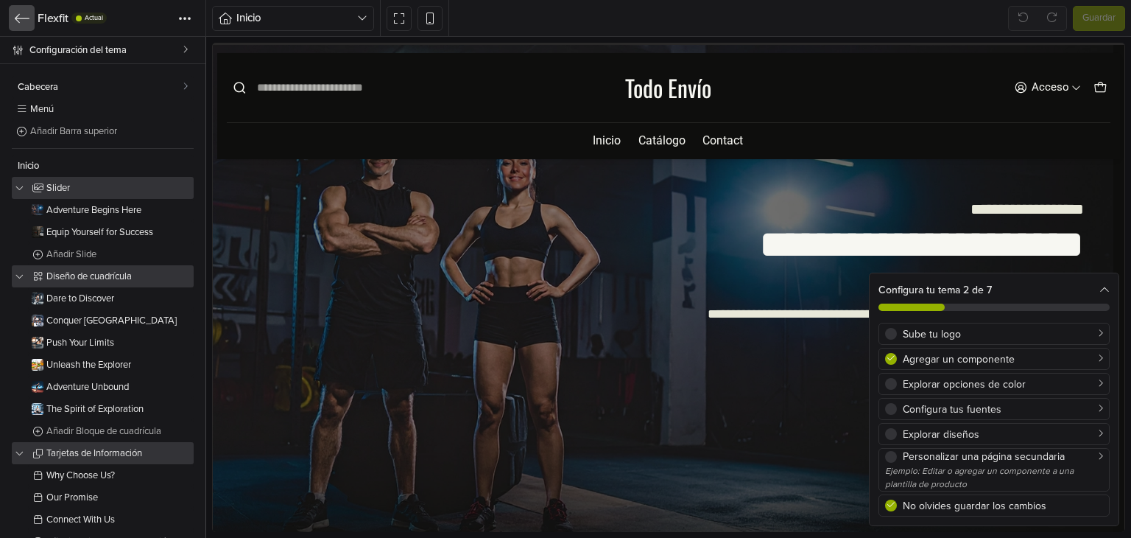
click at [29, 16] on link at bounding box center [22, 18] width 26 height 26
